Goal: Task Accomplishment & Management: Manage account settings

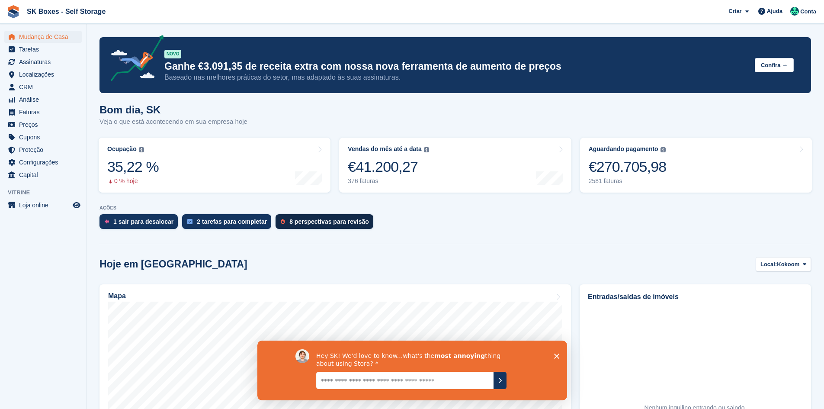
click at [297, 229] on link "8 perspectivas para revisão" at bounding box center [327, 223] width 102 height 19
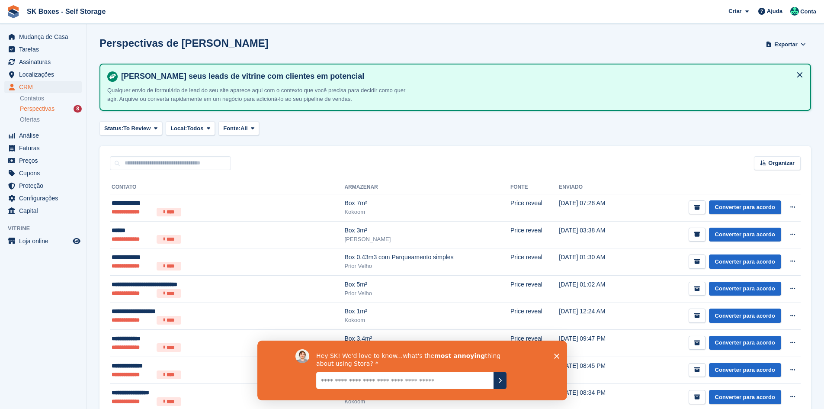
scroll to position [45, 0]
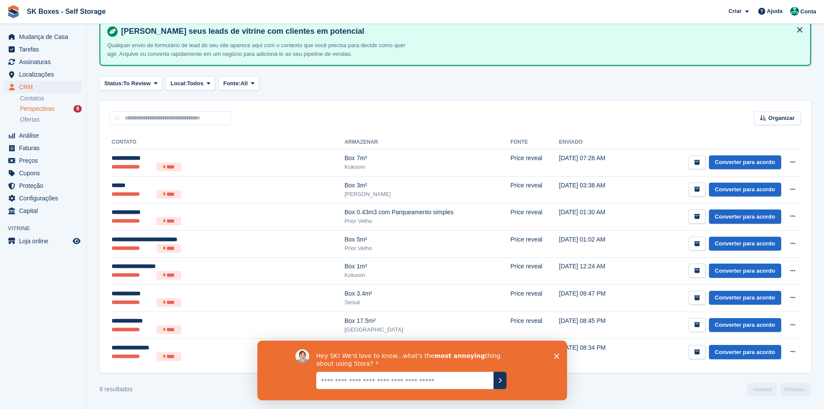
click at [560, 357] on div "Hey SK! We'd love to know...what's the most annoying thing about using Stora?" at bounding box center [412, 370] width 310 height 60
click at [555, 356] on icon "Fechar inquérito" at bounding box center [556, 355] width 5 height 5
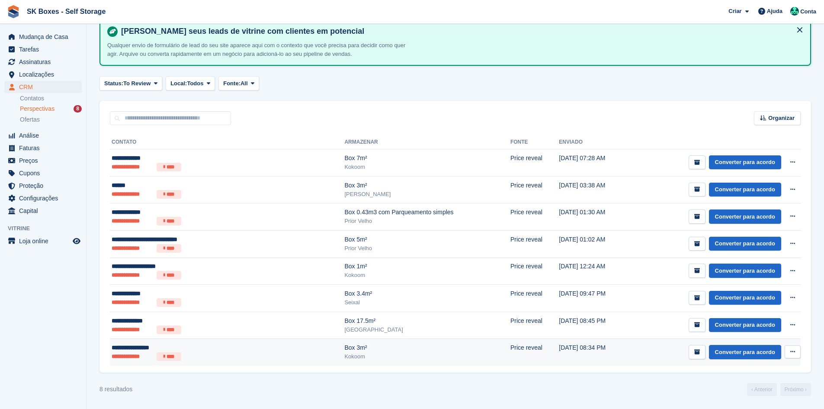
click at [250, 353] on ul "**********" at bounding box center [188, 356] width 153 height 9
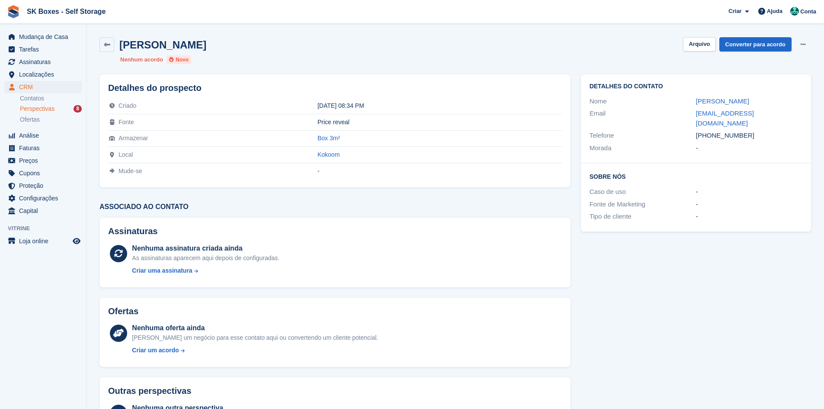
drag, startPoint x: 687, startPoint y: 101, endPoint x: 774, endPoint y: 100, distance: 86.5
click at [774, 100] on div "Nome LUCIANA CRUZ RUAS" at bounding box center [696, 101] width 213 height 13
copy div "LUCIANA CRUZ RUAS"
drag, startPoint x: 690, startPoint y: 113, endPoint x: 765, endPoint y: 114, distance: 75.7
click at [765, 114] on div "Email newlife7@gmx.com" at bounding box center [696, 118] width 213 height 22
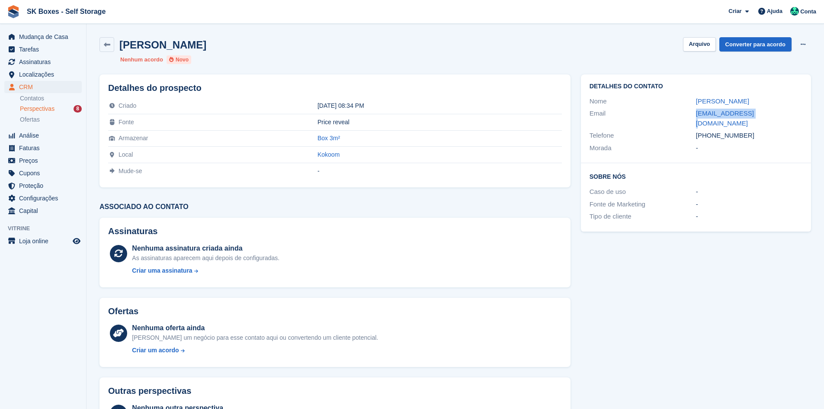
copy div "newlife7@gmx.com"
drag, startPoint x: 756, startPoint y: 128, endPoint x: 709, endPoint y: 134, distance: 47.1
click at [710, 131] on div "+351930505444" at bounding box center [749, 136] width 106 height 10
copy div "930505444"
click at [695, 43] on button "Arquivo" at bounding box center [699, 44] width 32 height 14
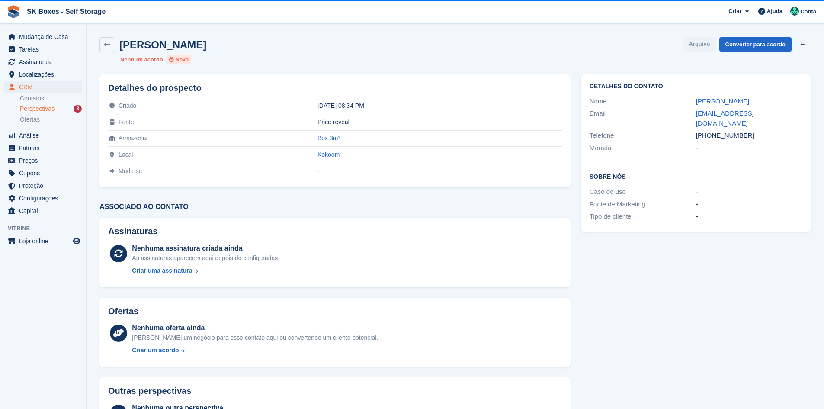
click at [685, 284] on div "Detalhes do contato Nome LUCIANA CRUZ RUAS Email newlife7@gmx.com Telefone +351…" at bounding box center [696, 260] width 241 height 383
click at [52, 106] on span "Perspectivas" at bounding box center [37, 109] width 35 height 8
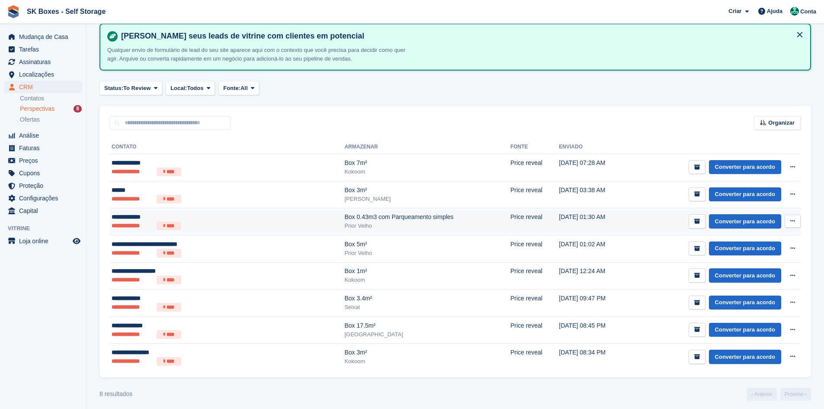
scroll to position [45, 0]
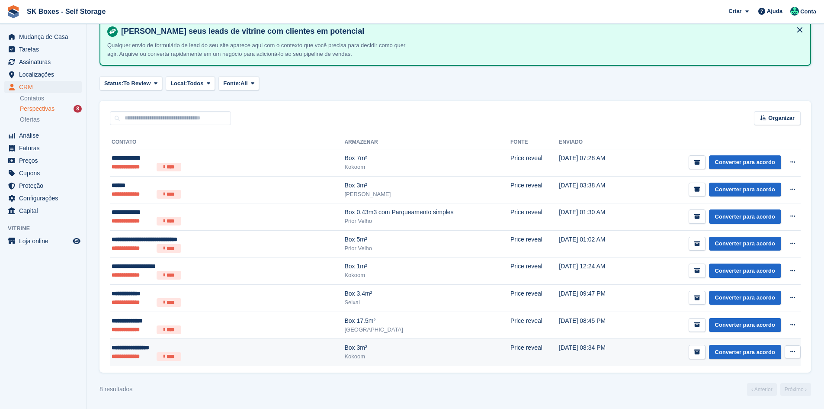
click at [370, 346] on div "Box 3m²" at bounding box center [427, 347] width 166 height 9
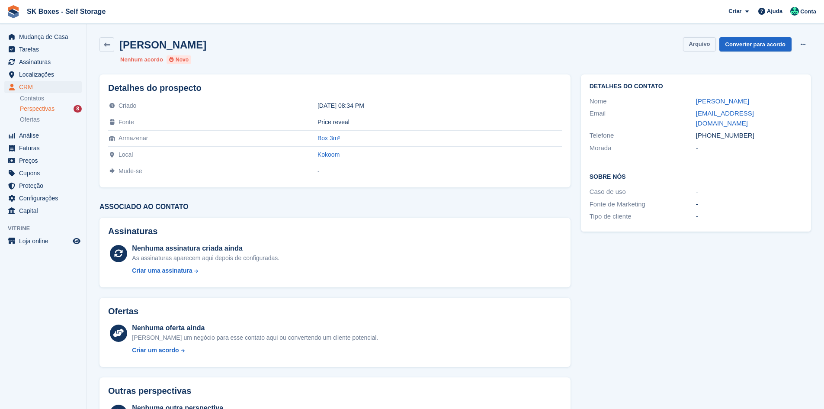
click at [708, 41] on button "Arquivo" at bounding box center [699, 44] width 32 height 14
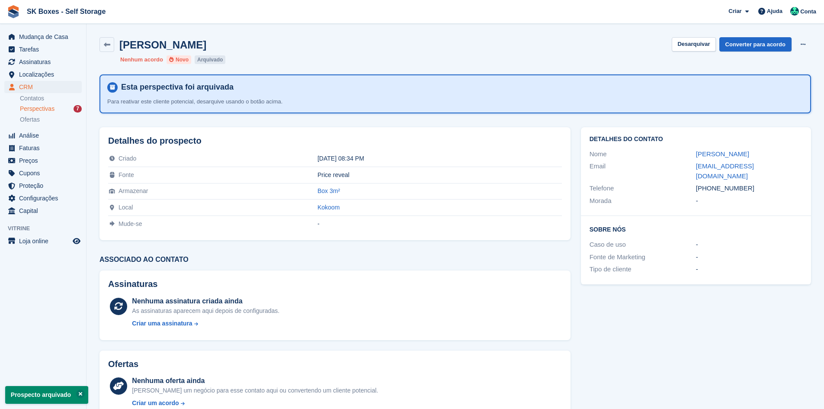
click at [46, 105] on span "Perspectivas" at bounding box center [37, 109] width 35 height 8
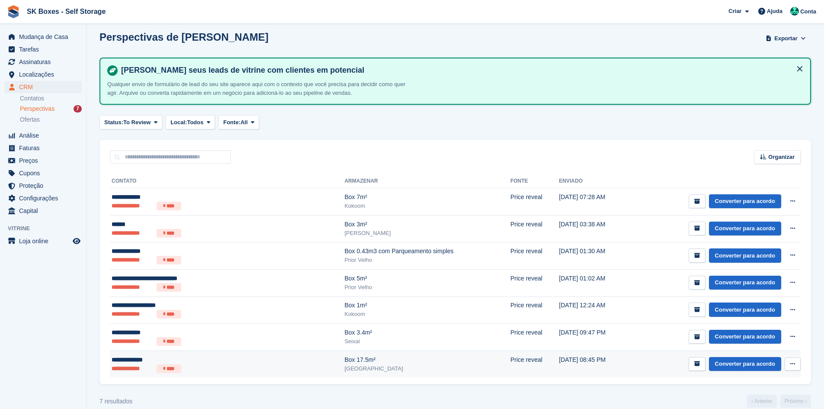
scroll to position [18, 0]
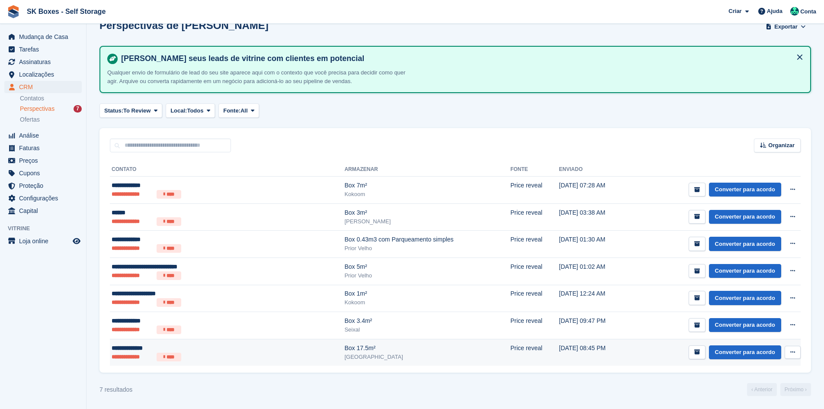
click at [236, 345] on div "**********" at bounding box center [188, 348] width 153 height 9
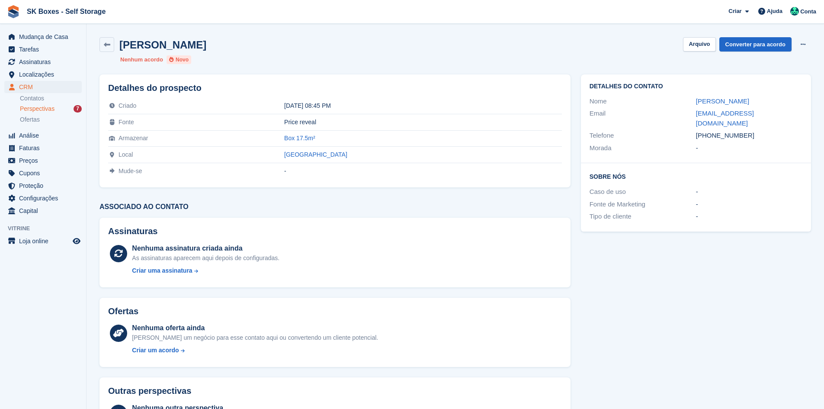
drag, startPoint x: 687, startPoint y: 96, endPoint x: 747, endPoint y: 101, distance: 59.5
click at [747, 101] on div "Nome Manpreet Singh" at bounding box center [696, 101] width 213 height 13
copy div "[PERSON_NAME]"
drag, startPoint x: 687, startPoint y: 112, endPoint x: 791, endPoint y: 112, distance: 104.3
click at [791, 112] on div "Email m.preet.singh.pt03@gmail.com" at bounding box center [696, 118] width 213 height 22
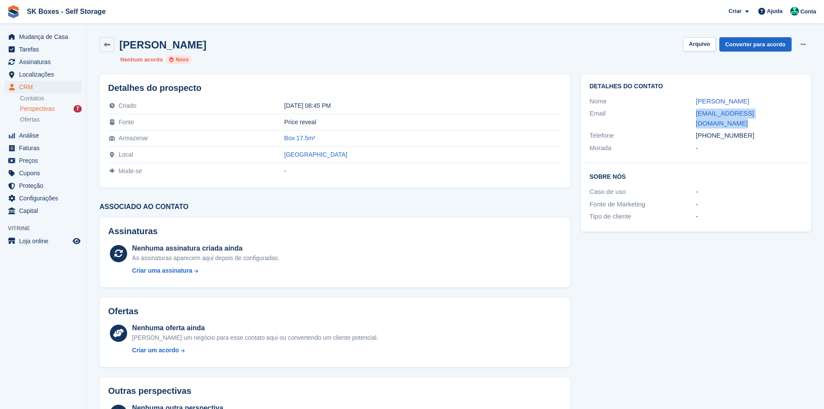
copy div "m.preet.singh.pt03@gmail.com"
drag, startPoint x: 751, startPoint y: 130, endPoint x: 712, endPoint y: 128, distance: 39.0
click at [712, 131] on div "+351920053281" at bounding box center [749, 136] width 106 height 10
copy div "920053281"
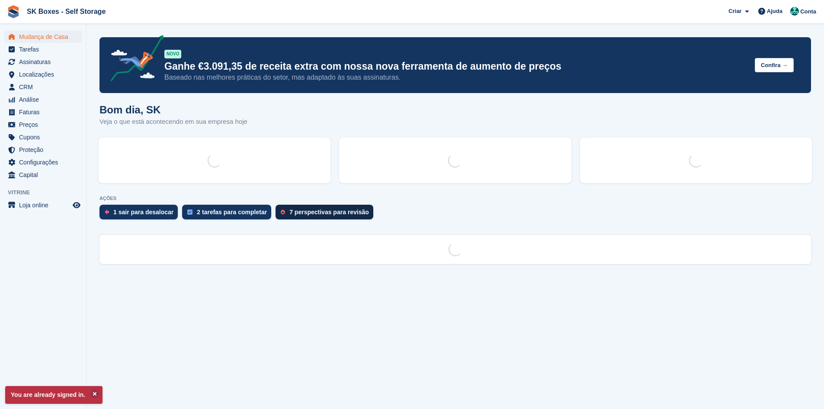
click at [319, 208] on div "AÇÕES 1 sair para desalocar 2 tarefas para completar 7 perspectivas para revisão" at bounding box center [456, 210] width 712 height 28
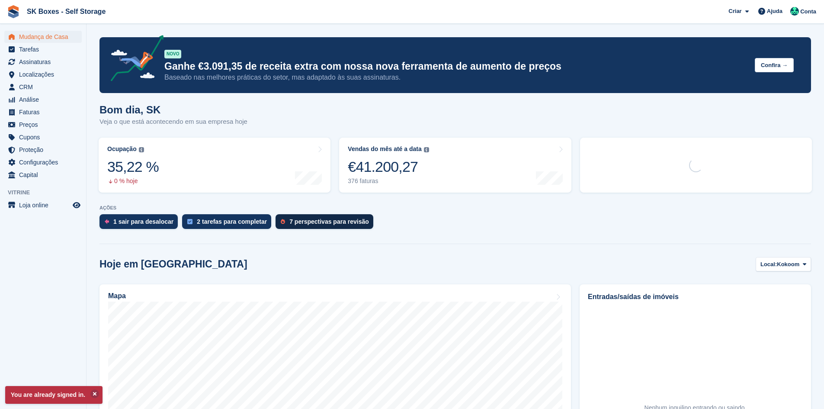
click at [313, 220] on div "7 perspectivas para revisão" at bounding box center [329, 221] width 80 height 7
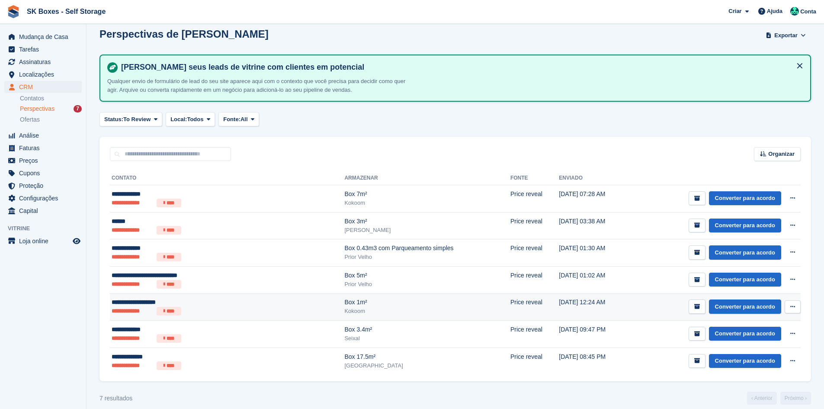
scroll to position [18, 0]
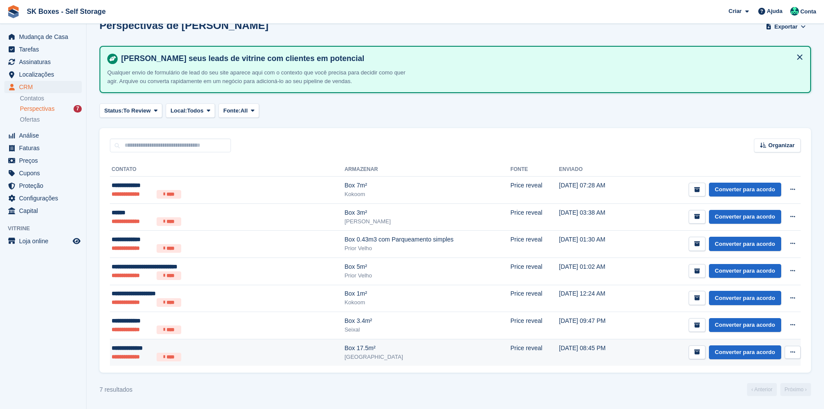
click at [258, 356] on ul "**********" at bounding box center [188, 357] width 153 height 9
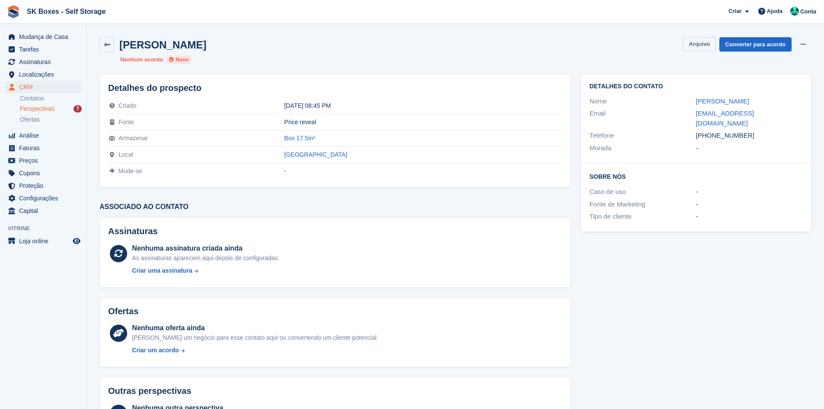
drag, startPoint x: 704, startPoint y: 39, endPoint x: 699, endPoint y: 39, distance: 5.2
click at [704, 39] on button "Arquivo" at bounding box center [699, 44] width 32 height 14
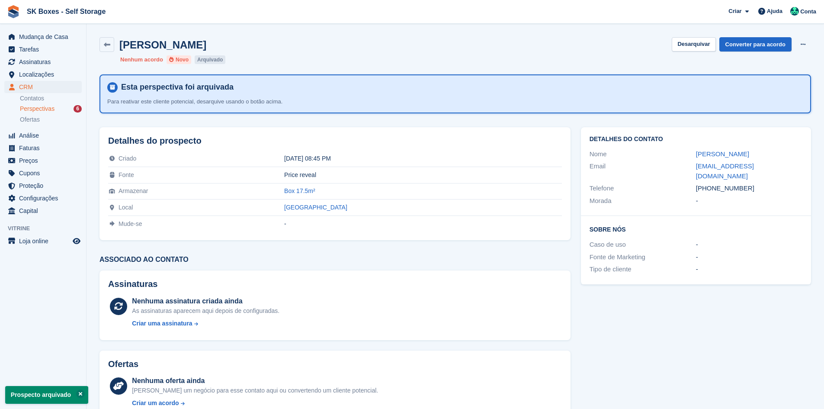
click at [58, 111] on div "Perspectivas 6" at bounding box center [51, 109] width 62 height 8
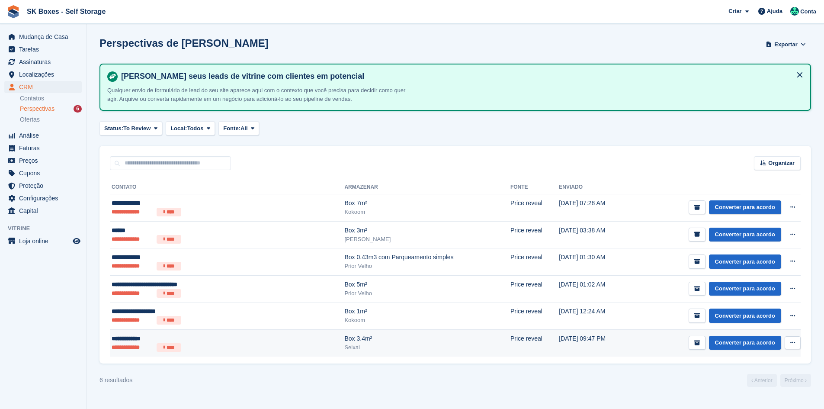
click at [227, 340] on div "**********" at bounding box center [188, 338] width 153 height 9
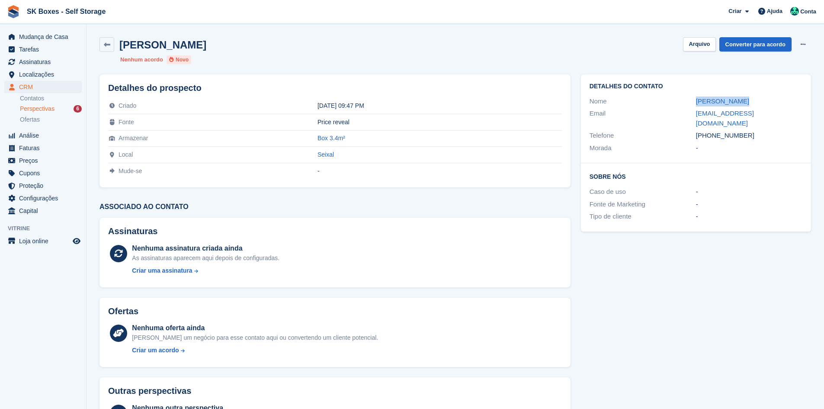
drag, startPoint x: 683, startPoint y: 102, endPoint x: 752, endPoint y: 100, distance: 69.3
click at [752, 100] on div "Nome Joana Freitas" at bounding box center [696, 101] width 213 height 13
copy div "Joana Freitas"
drag, startPoint x: 764, startPoint y: 158, endPoint x: 764, endPoint y: 144, distance: 14.7
click at [765, 163] on div "Sobre Nós Caso de uso - Fonte de Marketing - Tipo de cliente -" at bounding box center [696, 197] width 230 height 68
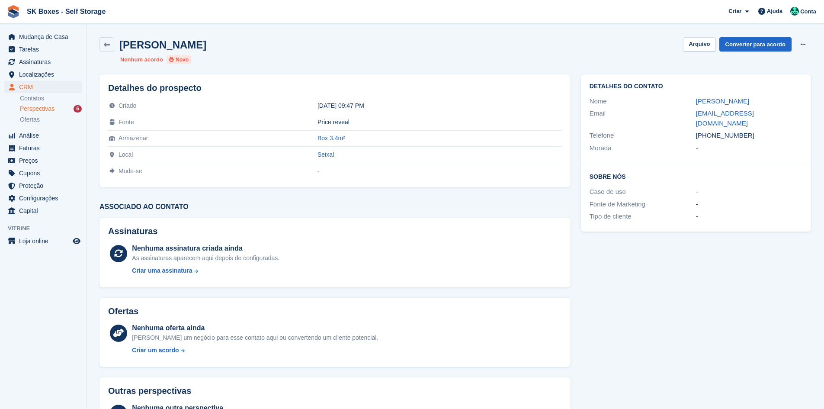
drag, startPoint x: 757, startPoint y: 128, endPoint x: 711, endPoint y: 128, distance: 46.3
click at [711, 131] on div "+351927375675" at bounding box center [749, 136] width 106 height 10
copy div "927375675"
drag, startPoint x: 682, startPoint y: 110, endPoint x: 806, endPoint y: 110, distance: 124.2
click at [806, 110] on div "Detalhes do contato Nome Joana Freitas Email peixotojoana89@gmail.com Telefone …" at bounding box center [696, 118] width 230 height 89
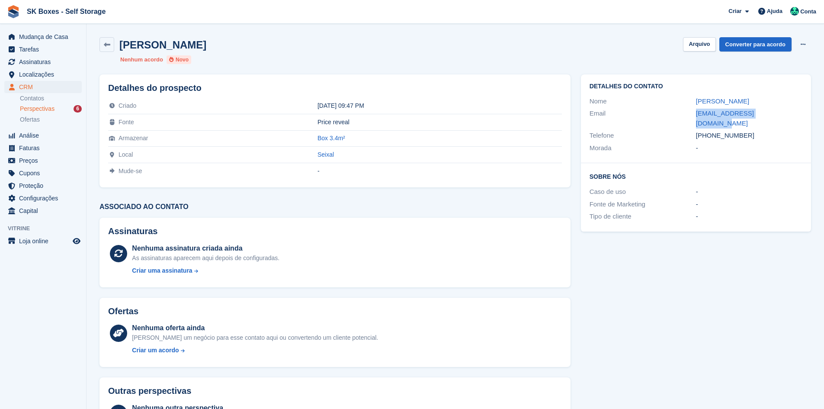
copy div "peixotojoana89@gmail.com"
click at [695, 43] on button "Arquivo" at bounding box center [699, 44] width 32 height 14
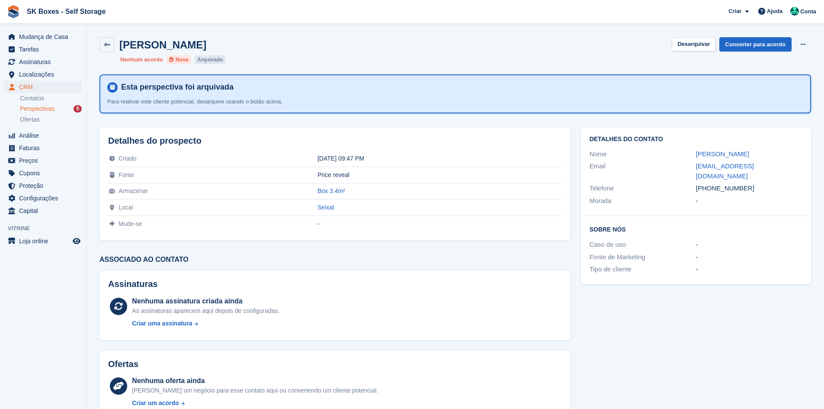
click at [56, 110] on div "Perspectivas 5" at bounding box center [51, 109] width 62 height 8
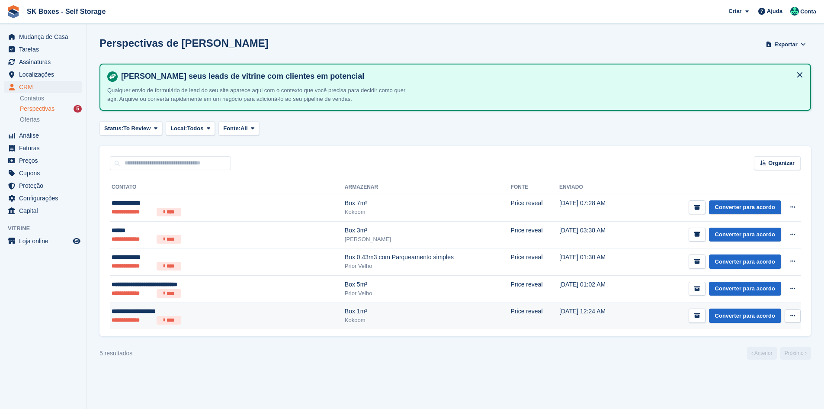
click at [395, 323] on div "Kokoom" at bounding box center [428, 320] width 166 height 9
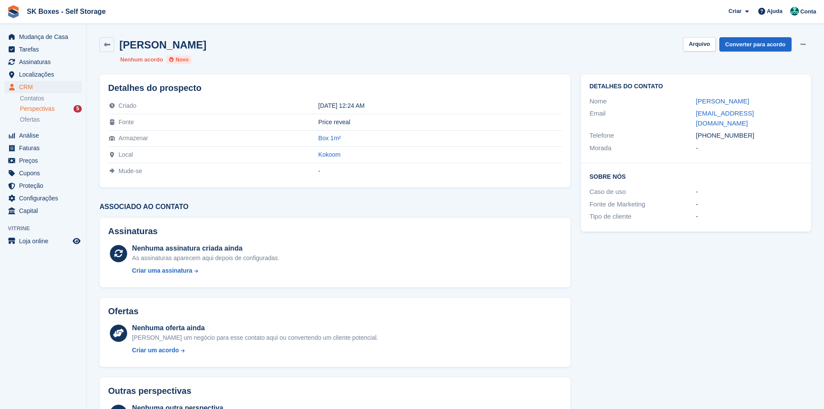
drag, startPoint x: 674, startPoint y: 98, endPoint x: 765, endPoint y: 97, distance: 90.9
click at [765, 97] on div "Nome [PERSON_NAME]" at bounding box center [696, 101] width 213 height 13
copy div "[PERSON_NAME]"
drag, startPoint x: 750, startPoint y: 125, endPoint x: 712, endPoint y: 125, distance: 38.5
click at [712, 131] on div "[PHONE_NUMBER]" at bounding box center [749, 136] width 106 height 10
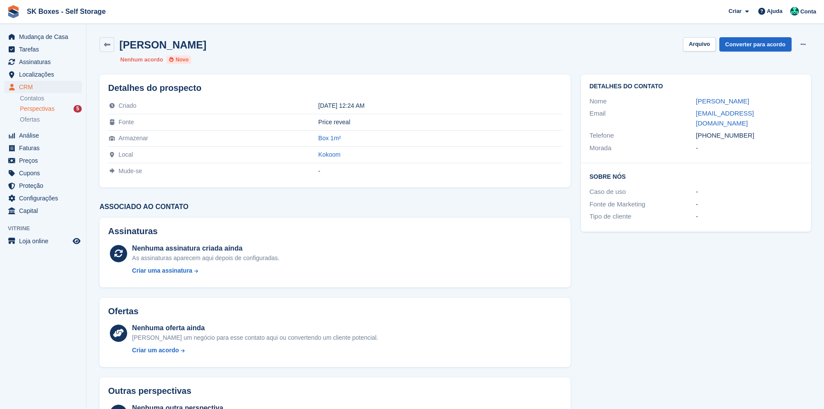
copy div "919815839"
drag, startPoint x: 682, startPoint y: 112, endPoint x: 816, endPoint y: 118, distance: 134.3
click at [816, 118] on section "Tomás Pires da Silva Arquivo Converter para acordo Excluir cliente potencial Ne…" at bounding box center [456, 230] width 738 height 460
copy div "tomaspiresdasilva@gmail.com"
click at [703, 47] on button "Arquivo" at bounding box center [699, 44] width 32 height 14
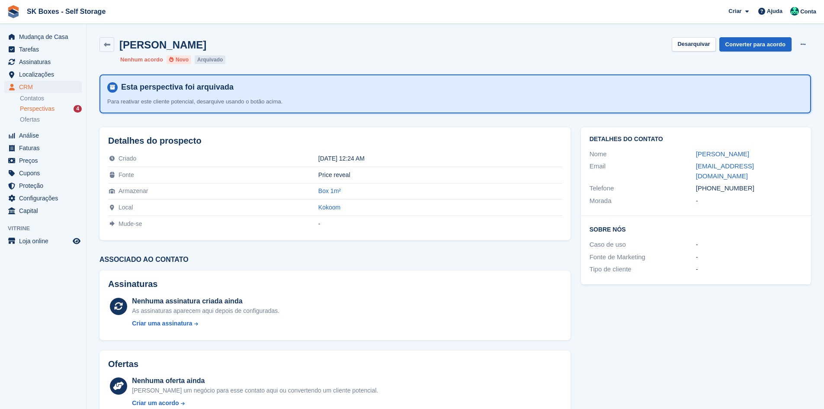
click at [70, 104] on li "Perspectivas 4" at bounding box center [53, 109] width 66 height 10
click at [70, 110] on div "Perspectivas 4" at bounding box center [51, 109] width 62 height 8
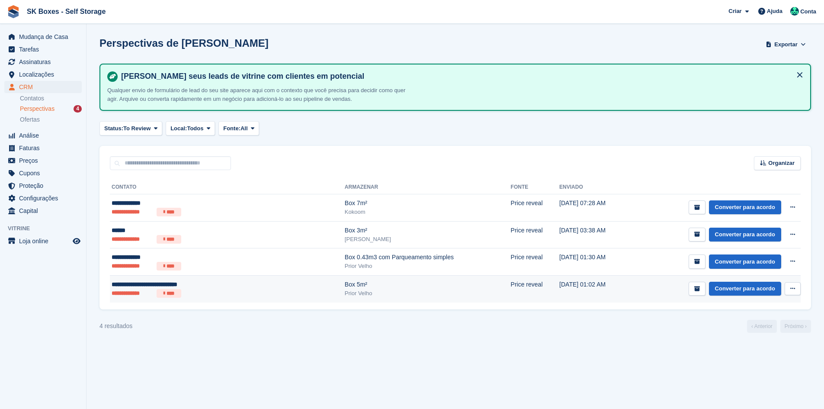
click at [236, 284] on div "**********" at bounding box center [188, 284] width 153 height 9
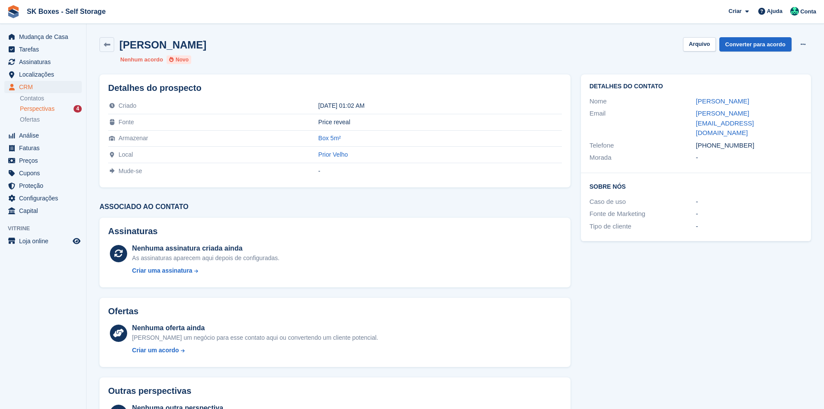
drag, startPoint x: 684, startPoint y: 99, endPoint x: 731, endPoint y: 110, distance: 47.7
click at [731, 108] on div "Nome [PERSON_NAME]" at bounding box center [696, 101] width 213 height 13
copy div "[PERSON_NAME]"
drag, startPoint x: 747, startPoint y: 140, endPoint x: 710, endPoint y: 139, distance: 36.8
click at [710, 141] on div "+351927481409" at bounding box center [749, 146] width 106 height 10
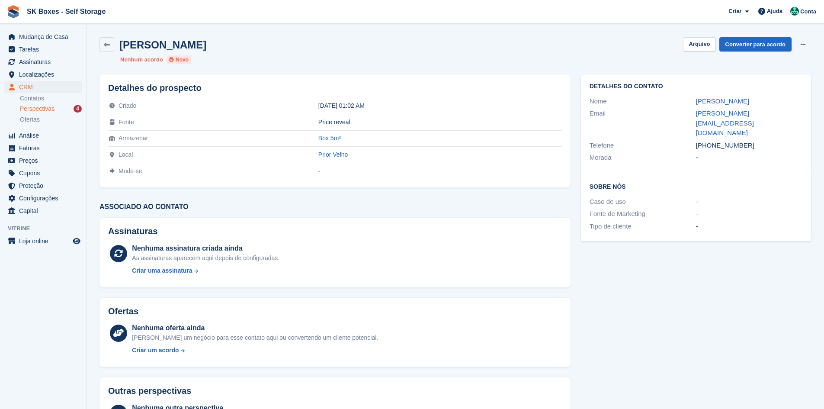
copy div "927481409"
drag, startPoint x: 672, startPoint y: 124, endPoint x: 792, endPoint y: 127, distance: 119.9
click at [792, 127] on div "Email carlos.henriques.mail@gmail.com" at bounding box center [696, 123] width 213 height 32
copy div "carlos.henriques.mail@gmail.com"
drag, startPoint x: 697, startPoint y: 42, endPoint x: 693, endPoint y: 43, distance: 4.9
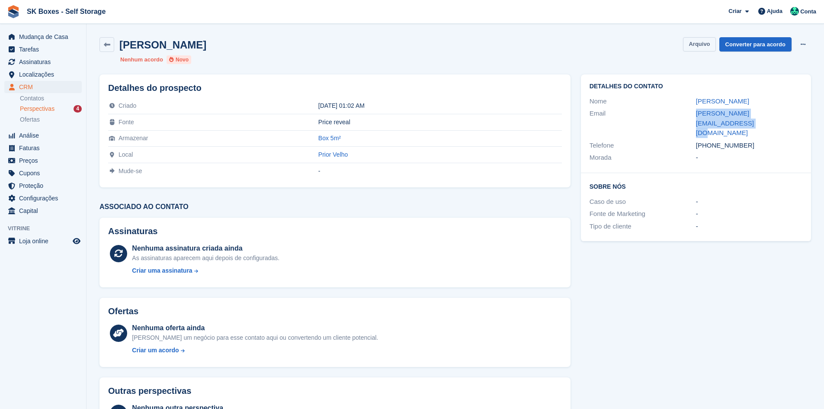
click at [697, 42] on button "Arquivo" at bounding box center [699, 44] width 32 height 14
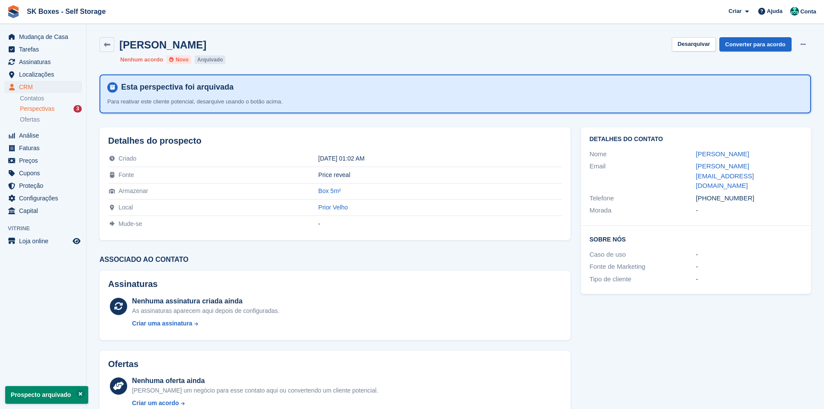
click at [33, 109] on span "Perspectivas" at bounding box center [37, 109] width 35 height 8
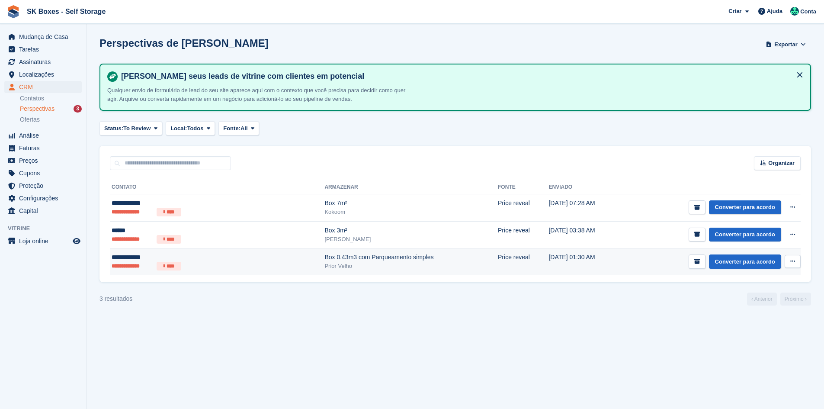
click at [198, 258] on div "**********" at bounding box center [178, 257] width 133 height 9
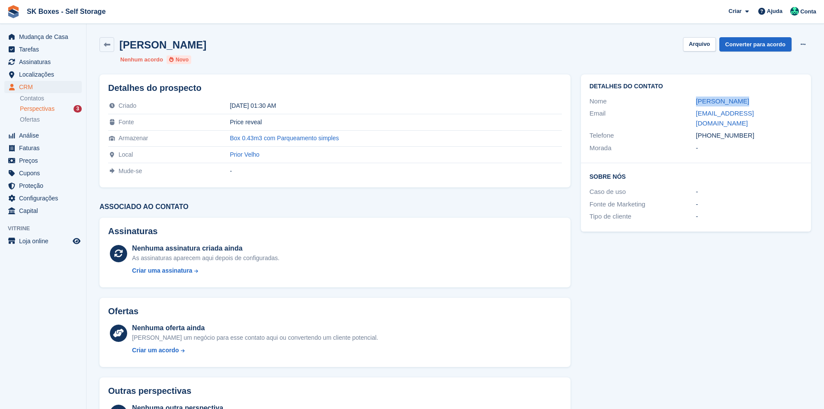
drag, startPoint x: 691, startPoint y: 100, endPoint x: 777, endPoint y: 98, distance: 85.7
click at [777, 98] on div "Nome [PERSON_NAME]" at bounding box center [696, 101] width 213 height 13
copy div "[PERSON_NAME]"
drag, startPoint x: 750, startPoint y: 122, endPoint x: 710, endPoint y: 128, distance: 39.8
click at [710, 131] on div "[PHONE_NUMBER]" at bounding box center [749, 136] width 106 height 10
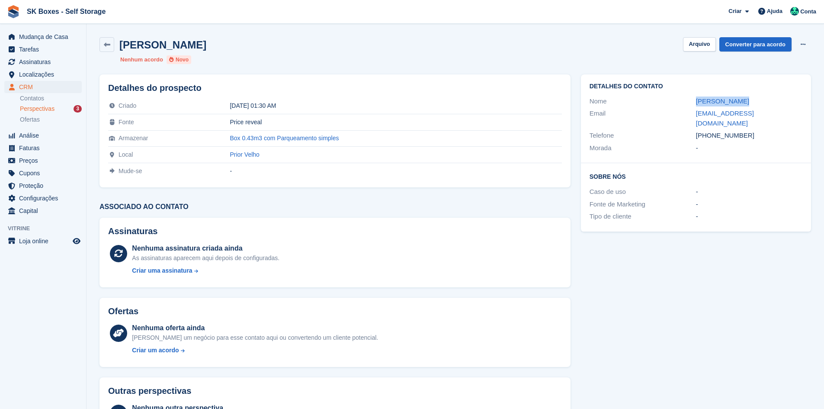
copy div "919191919"
drag, startPoint x: 693, startPoint y: 112, endPoint x: 798, endPoint y: 112, distance: 105.1
click at [798, 112] on div "Email [EMAIL_ADDRESS][DOMAIN_NAME]" at bounding box center [696, 118] width 213 height 22
copy div "[EMAIL_ADDRESS][DOMAIN_NAME]"
click at [705, 43] on button "Arquivo" at bounding box center [699, 44] width 32 height 14
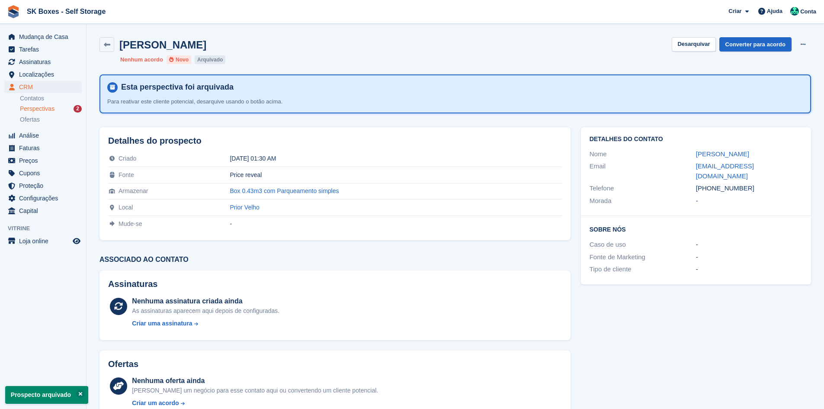
click at [64, 111] on div "Perspectivas 2" at bounding box center [51, 109] width 62 height 8
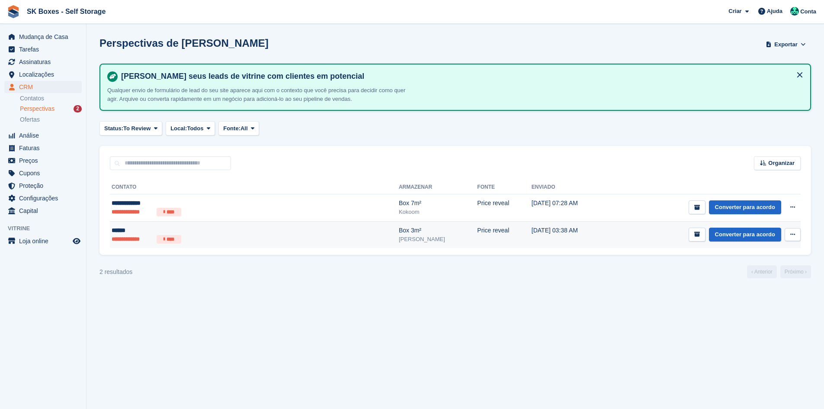
click at [186, 234] on div "******" at bounding box center [196, 230] width 169 height 9
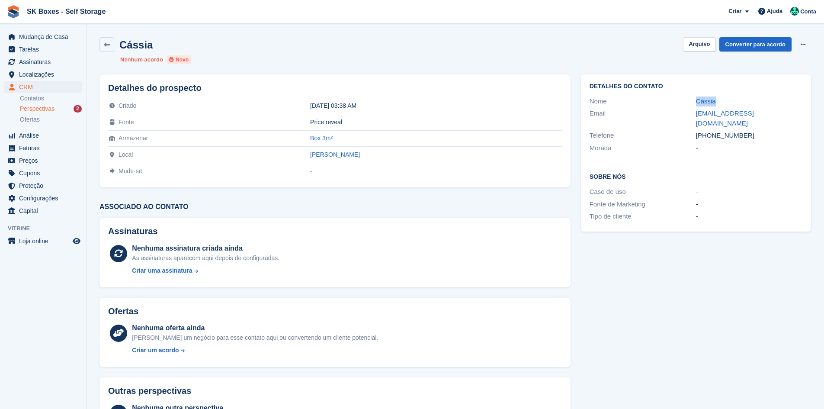
drag, startPoint x: 683, startPoint y: 99, endPoint x: 745, endPoint y: 100, distance: 61.9
click at [745, 100] on div "Nome Cássia" at bounding box center [696, 101] width 213 height 13
copy div "Cássia"
click at [697, 143] on div "-" at bounding box center [749, 148] width 106 height 10
drag, startPoint x: 693, startPoint y: 112, endPoint x: 800, endPoint y: 112, distance: 106.4
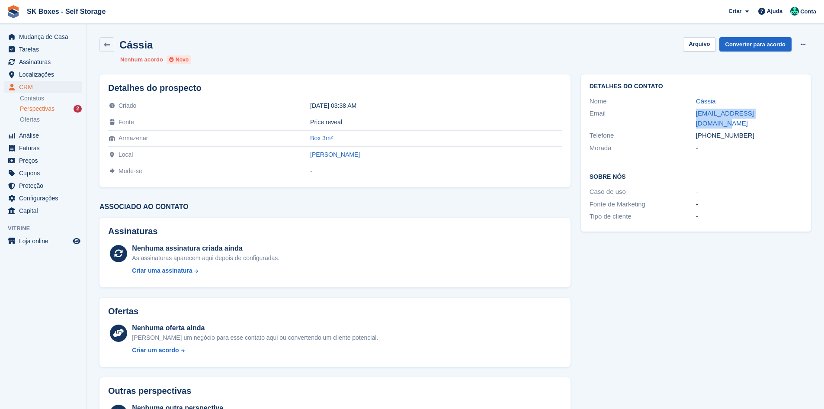
click at [800, 112] on div "Email cassiafcardoso@gmail.com" at bounding box center [696, 118] width 213 height 22
copy div "cassiafcardoso@gmail.com"
drag, startPoint x: 747, startPoint y: 124, endPoint x: 712, endPoint y: 128, distance: 35.3
click at [712, 131] on div "+351924962101" at bounding box center [749, 136] width 106 height 10
copy div "924962101"
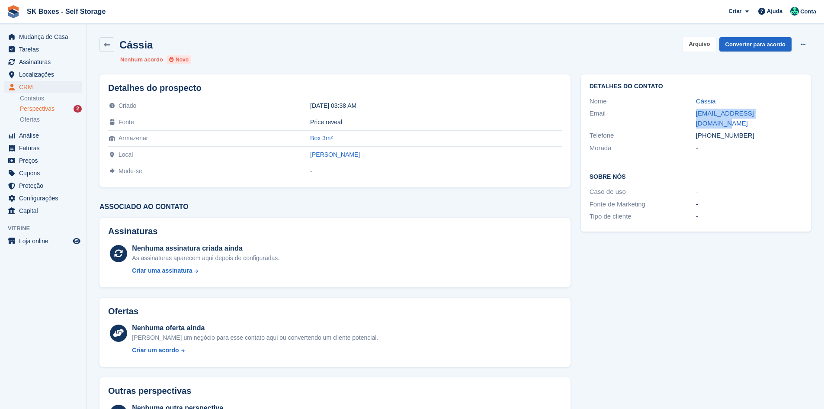
drag, startPoint x: 700, startPoint y: 50, endPoint x: 682, endPoint y: 53, distance: 18.1
click at [700, 50] on button "Arquivo" at bounding box center [699, 44] width 32 height 14
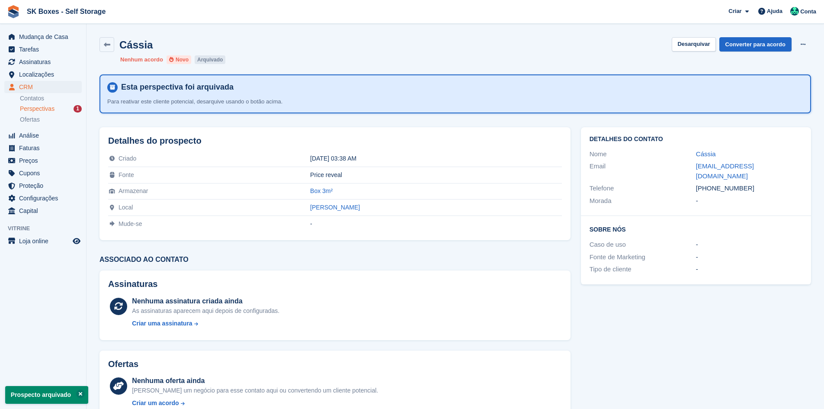
click at [60, 106] on div "Perspectivas 1" at bounding box center [51, 109] width 62 height 8
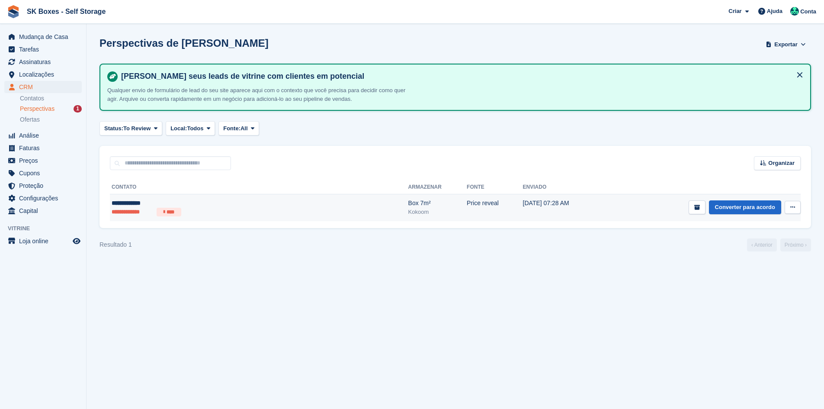
click at [210, 196] on td "**********" at bounding box center [259, 207] width 299 height 27
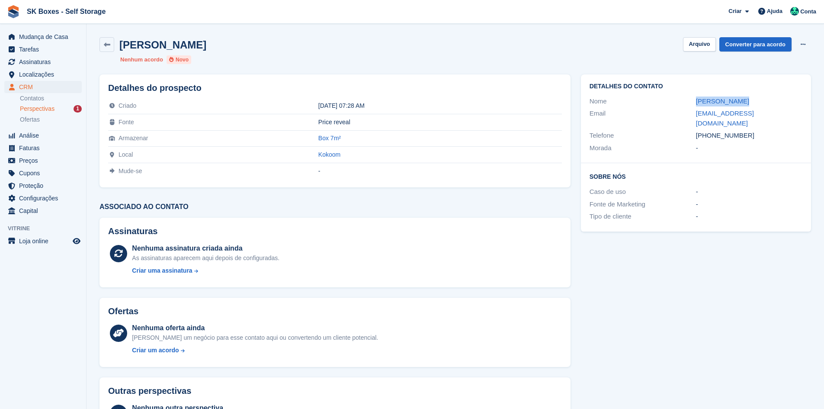
drag, startPoint x: 690, startPoint y: 100, endPoint x: 745, endPoint y: 100, distance: 55.8
click at [745, 100] on div "Nome [PERSON_NAME]" at bounding box center [696, 101] width 213 height 13
copy div "[PERSON_NAME]"
drag, startPoint x: 752, startPoint y: 128, endPoint x: 711, endPoint y: 125, distance: 41.2
click at [711, 131] on div "[PHONE_NUMBER]" at bounding box center [749, 136] width 106 height 10
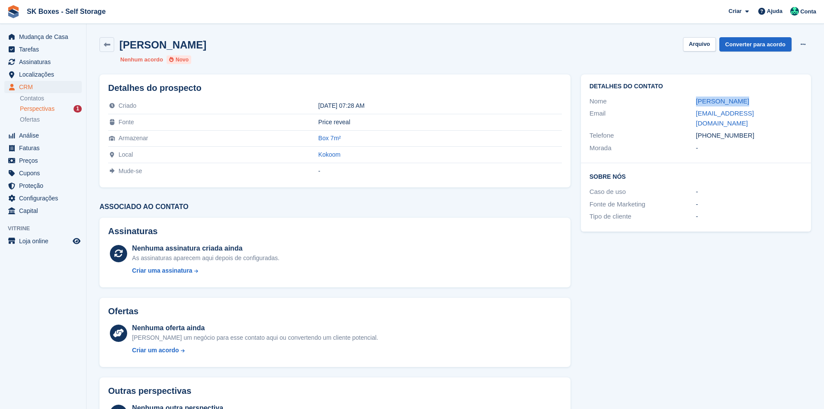
copy div "916868069"
click at [677, 249] on div "Detalhes do contato Nome Raquel Coelho Email raquelcoelho6.rc@gmail.com Telefon…" at bounding box center [696, 260] width 241 height 383
drag, startPoint x: 683, startPoint y: 111, endPoint x: 796, endPoint y: 113, distance: 113.4
click at [796, 113] on div "Email raquelcoelho6.rc@gmail.com" at bounding box center [696, 118] width 213 height 22
copy div "raquelcoelho6.rc@gmail.com"
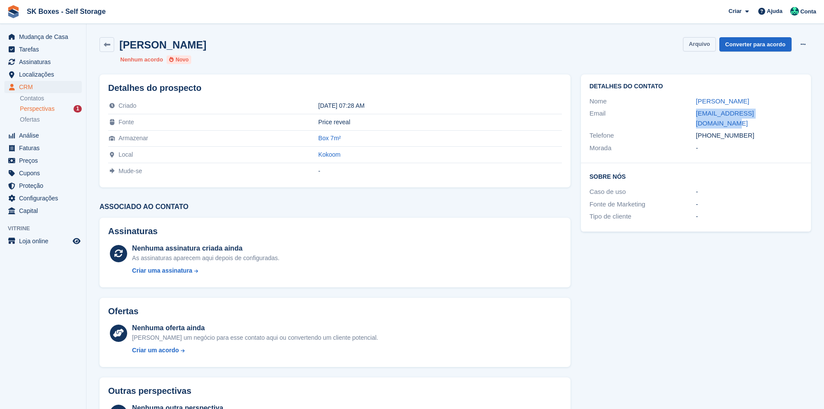
click at [696, 44] on button "Arquivo" at bounding box center [699, 44] width 32 height 14
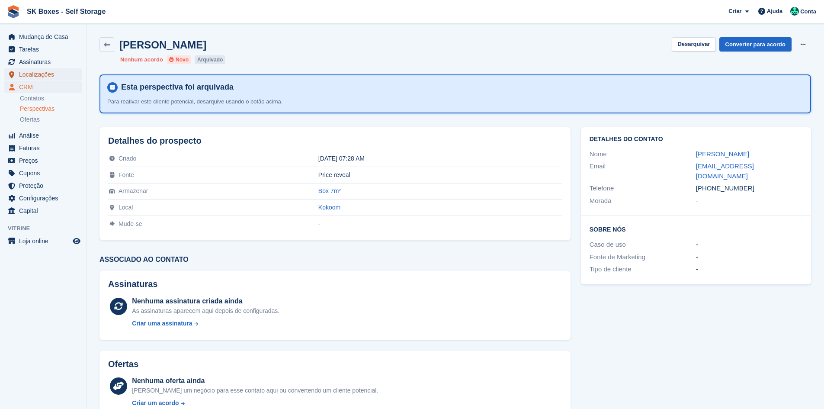
click at [50, 79] on span "Localizações" at bounding box center [45, 74] width 52 height 12
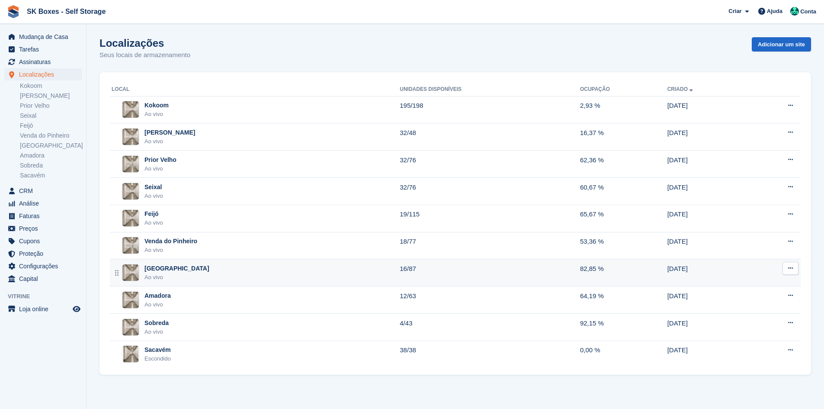
click at [177, 275] on div "Setúbal Ao vivo" at bounding box center [256, 273] width 288 height 18
